Goal: Information Seeking & Learning: Check status

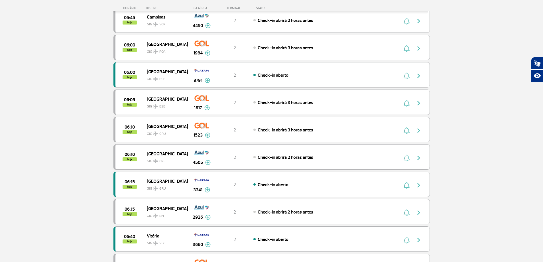
scroll to position [256, 0]
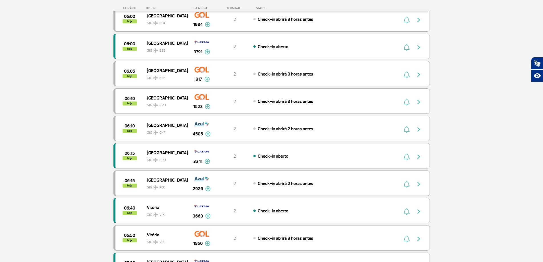
click at [416, 184] on img "button" at bounding box center [418, 184] width 7 height 7
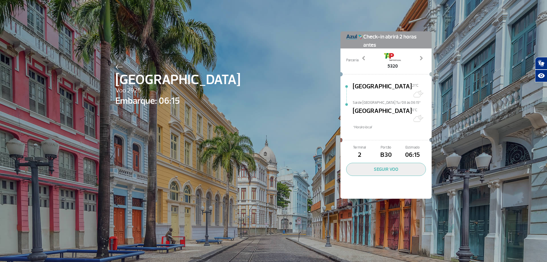
drag, startPoint x: 403, startPoint y: 144, endPoint x: 427, endPoint y: 134, distance: 26.2
click at [427, 143] on div "Terminal 2 Portão B30 Estimado 06:15 SEGUIR VOO" at bounding box center [385, 170] width 91 height 55
click at [443, 129] on div "Recife Voo 2926 Embarque: 06:15 Check-in abrirá 2 horas antes Parceria: 4326 53…" at bounding box center [273, 131] width 547 height 262
drag, startPoint x: 400, startPoint y: 143, endPoint x: 423, endPoint y: 143, distance: 23.4
click at [426, 143] on div "Terminal 2 Portão B30 Estimado 06:15 SEGUIR VOO" at bounding box center [385, 170] width 91 height 55
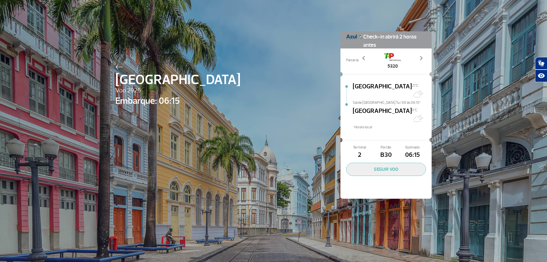
click at [445, 133] on div "Recife Voo 2926 Embarque: 06:15 Check-in abrirá 2 horas antes Parceria: 4326 53…" at bounding box center [273, 131] width 547 height 262
